Goal: Task Accomplishment & Management: Complete application form

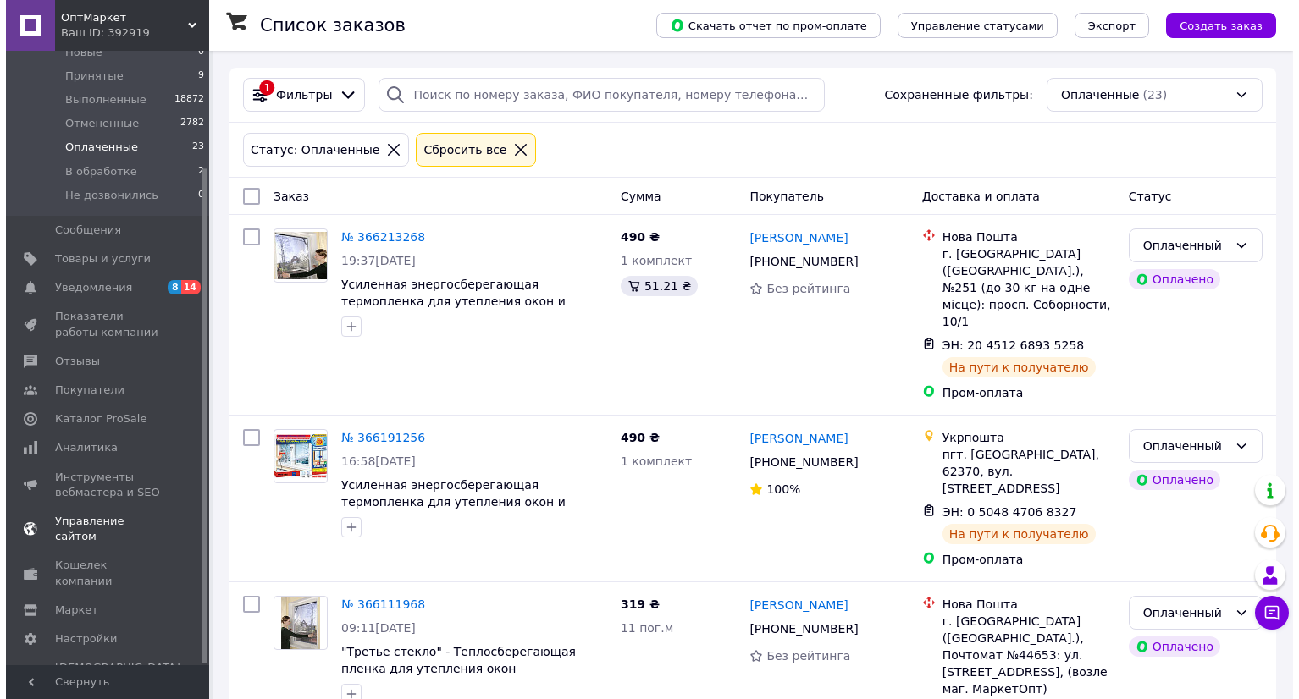
scroll to position [146, 0]
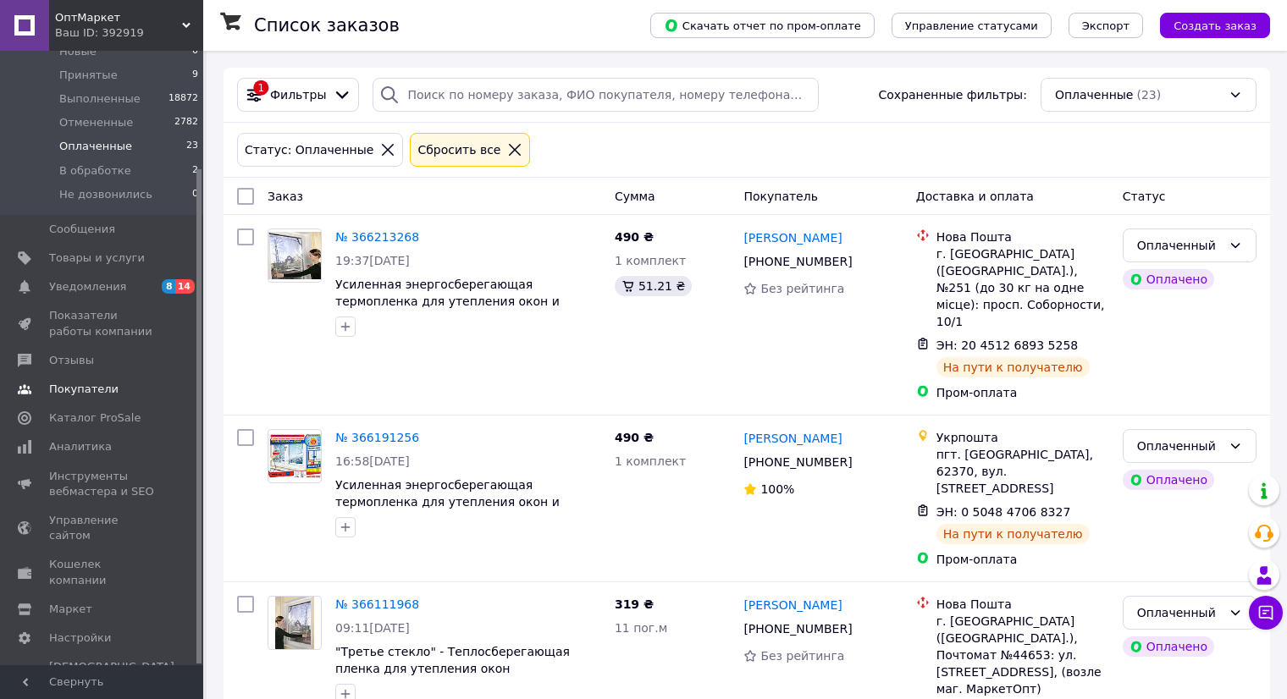
click at [77, 389] on span "Покупатели" at bounding box center [83, 389] width 69 height 15
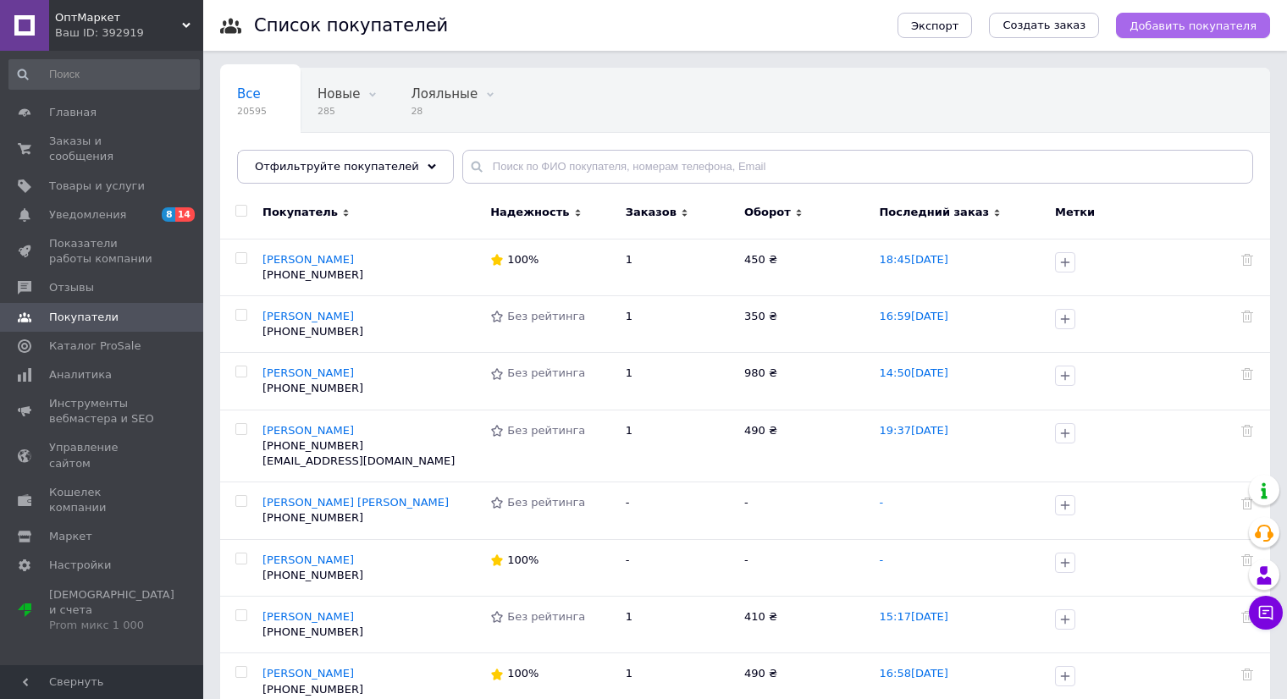
click at [1164, 32] on span "Добавить покупателя" at bounding box center [1193, 25] width 127 height 13
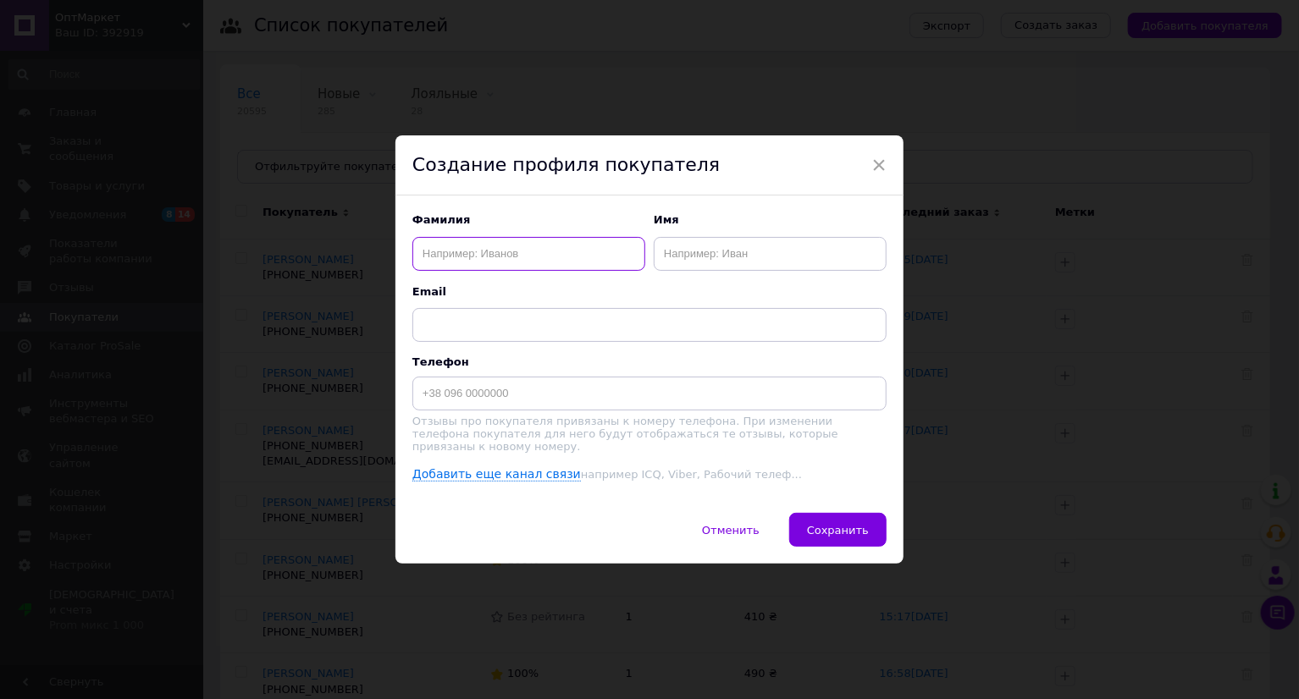
click at [529, 247] on input "text" at bounding box center [528, 254] width 233 height 34
paste input "Бондаренко Ульяна"
click at [528, 253] on input "Бондаренко Ульяна" at bounding box center [528, 254] width 233 height 34
type input "Бондаренко"
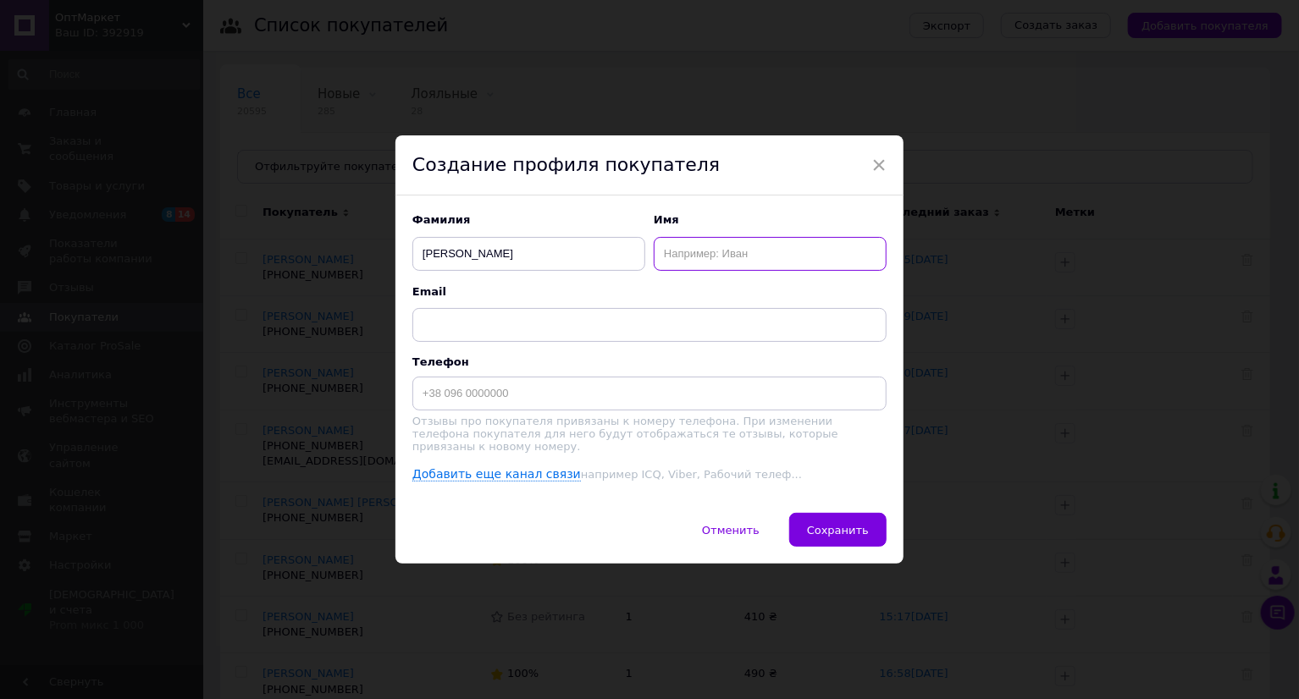
click at [682, 253] on input "text" at bounding box center [770, 254] width 233 height 34
paste input "Ульяна"
type input "Ульяна"
click at [449, 254] on input "Бондаренко" at bounding box center [528, 254] width 233 height 34
click at [444, 255] on input "Бондаренко" at bounding box center [528, 254] width 233 height 34
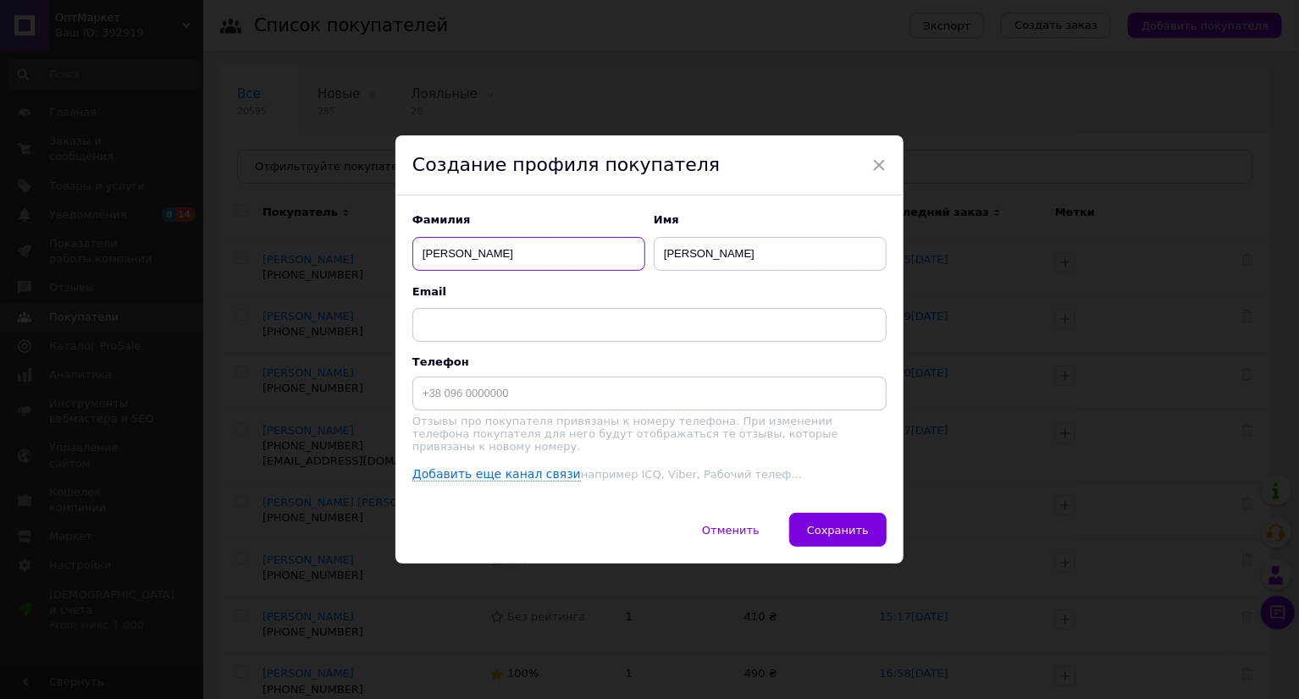
type input "Бондаренко"
click at [492, 403] on input at bounding box center [649, 394] width 474 height 34
paste input "67) 263-55-74"
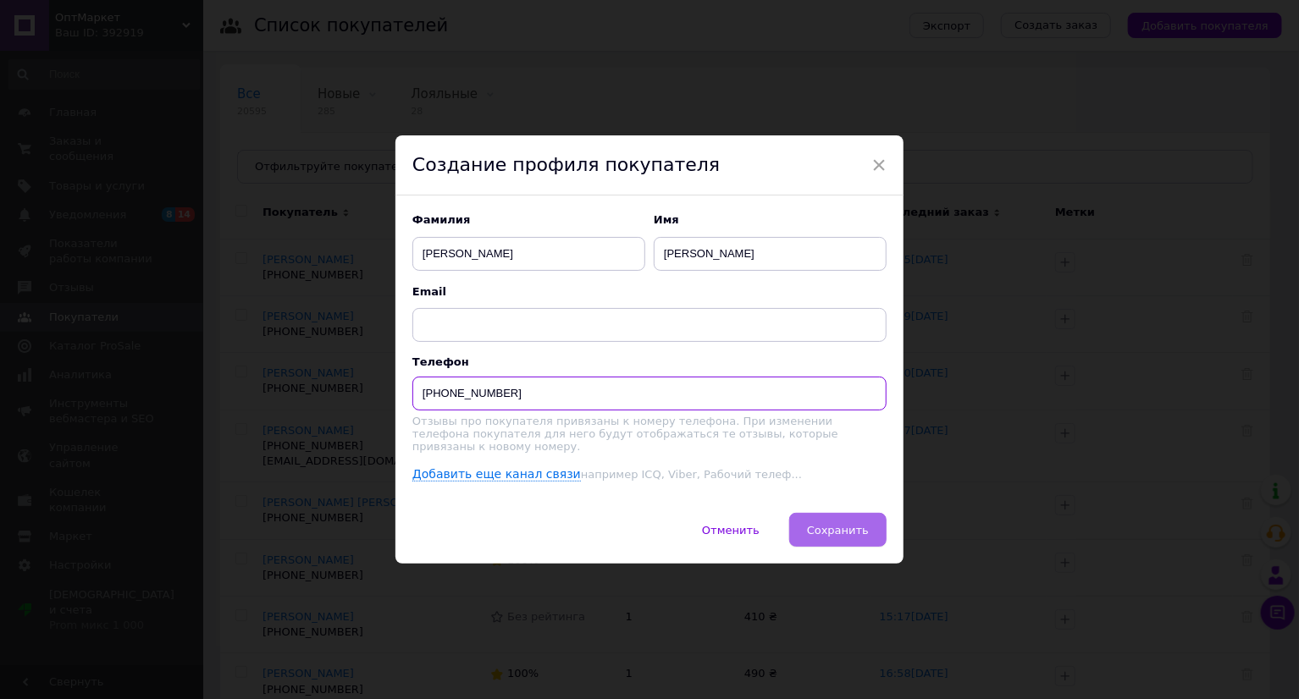
type input "+380672635574"
click at [853, 524] on span "Сохранить" at bounding box center [838, 530] width 62 height 13
